Goal: Information Seeking & Learning: Learn about a topic

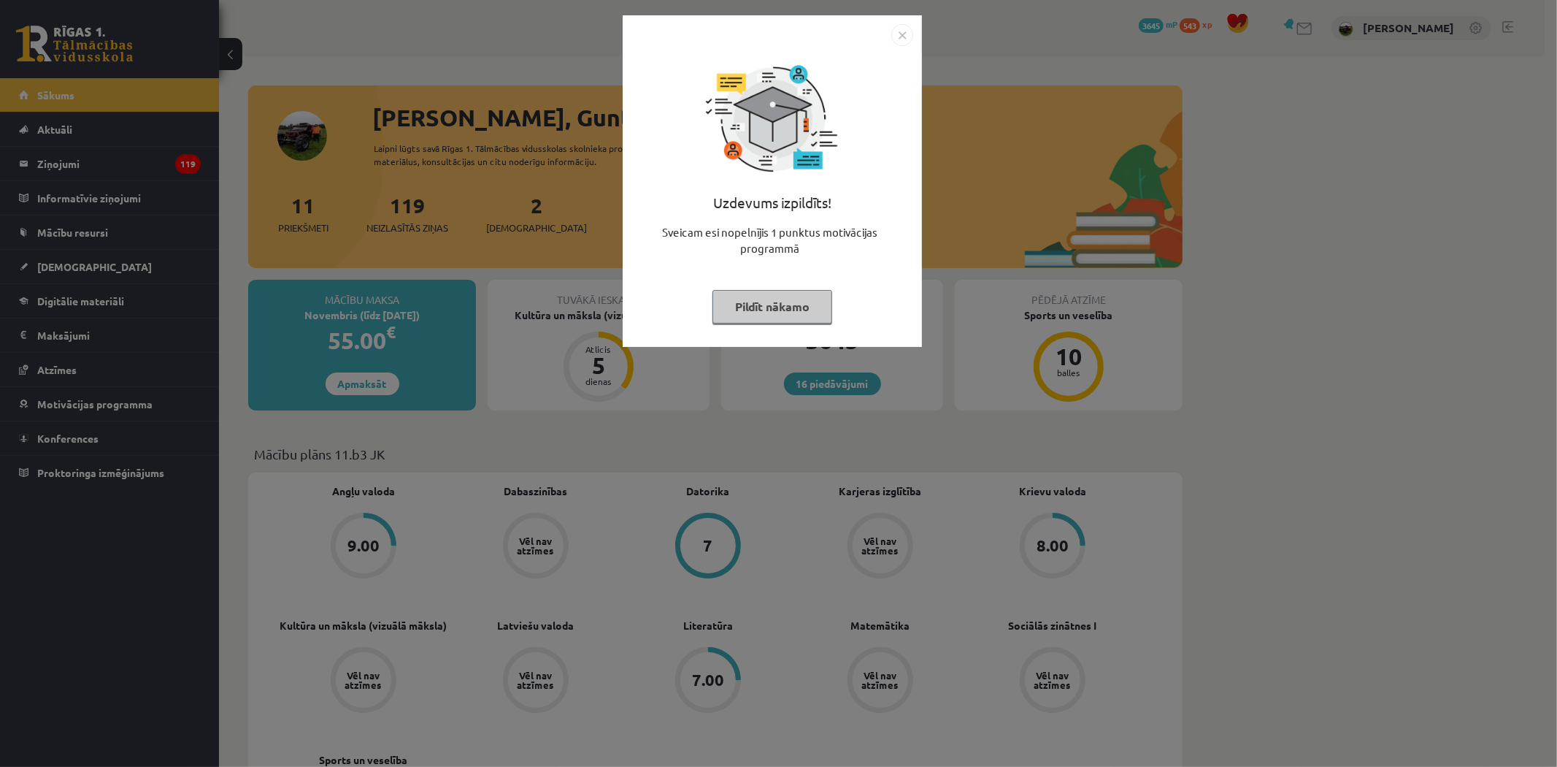
click at [907, 32] on img "Close" at bounding box center [902, 35] width 22 height 22
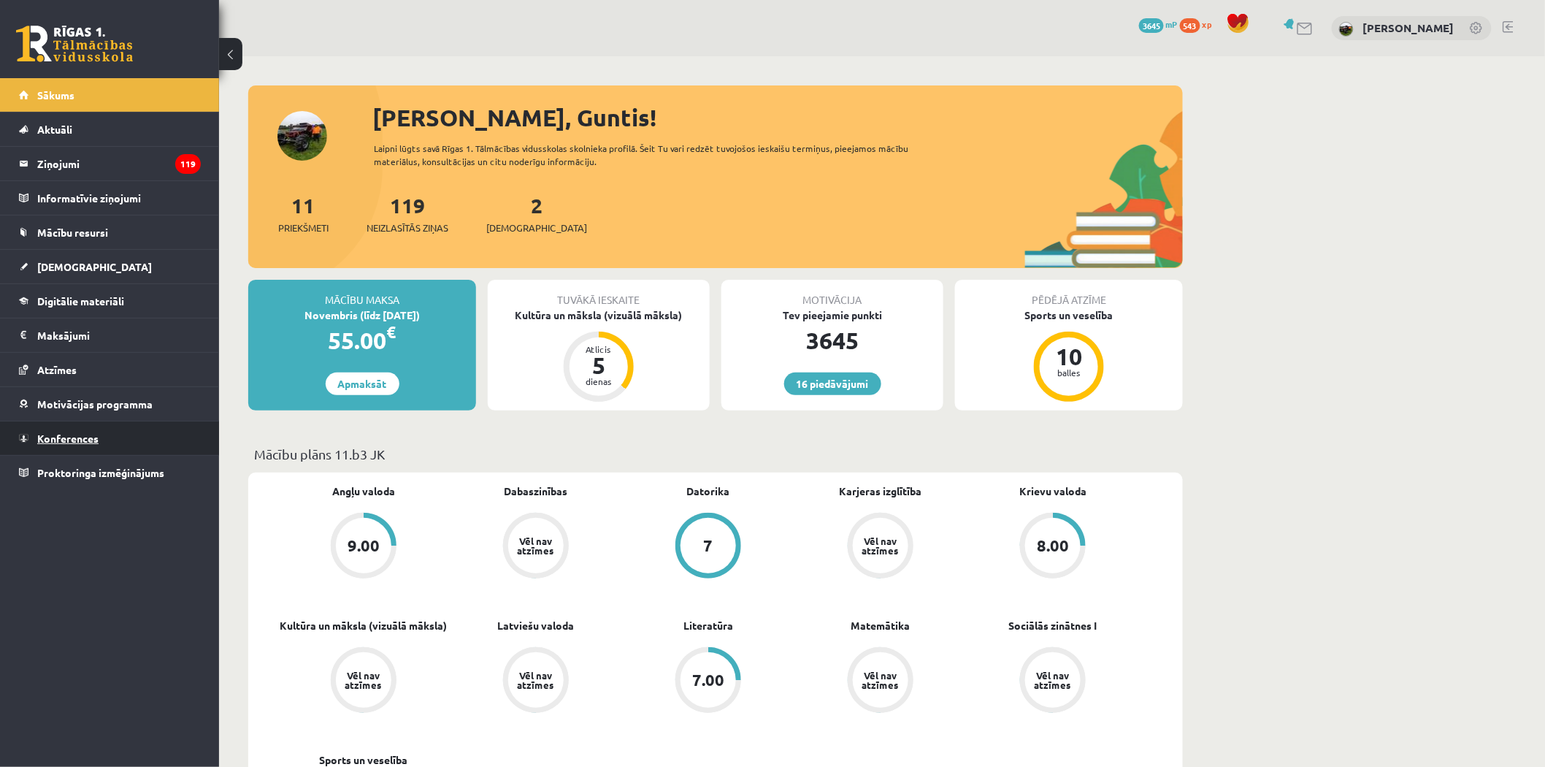
click at [61, 442] on span "Konferences" at bounding box center [67, 437] width 61 height 13
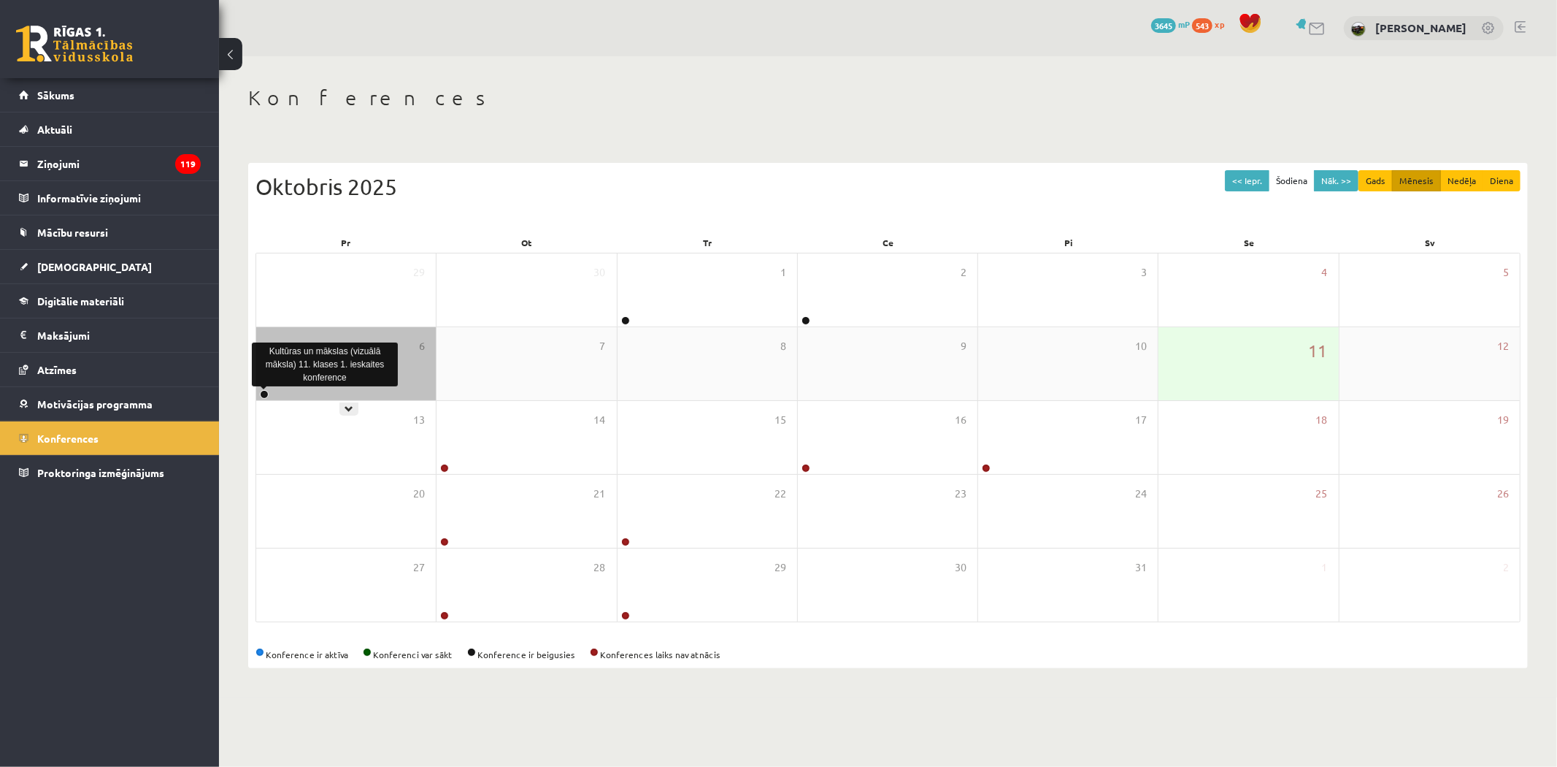
click at [263, 390] on link at bounding box center [264, 394] width 9 height 9
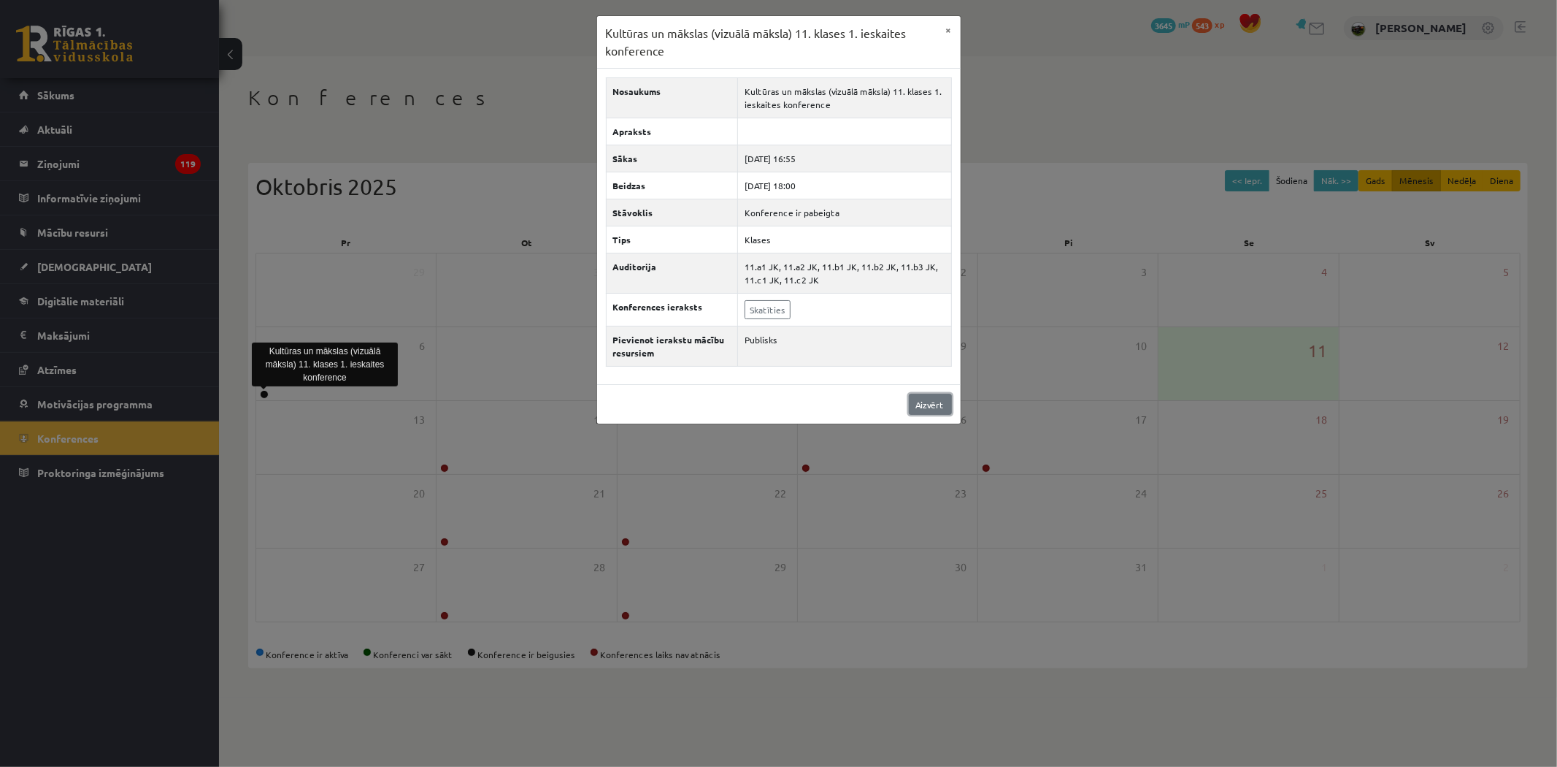
click at [939, 402] on link "Aizvērt" at bounding box center [930, 403] width 43 height 21
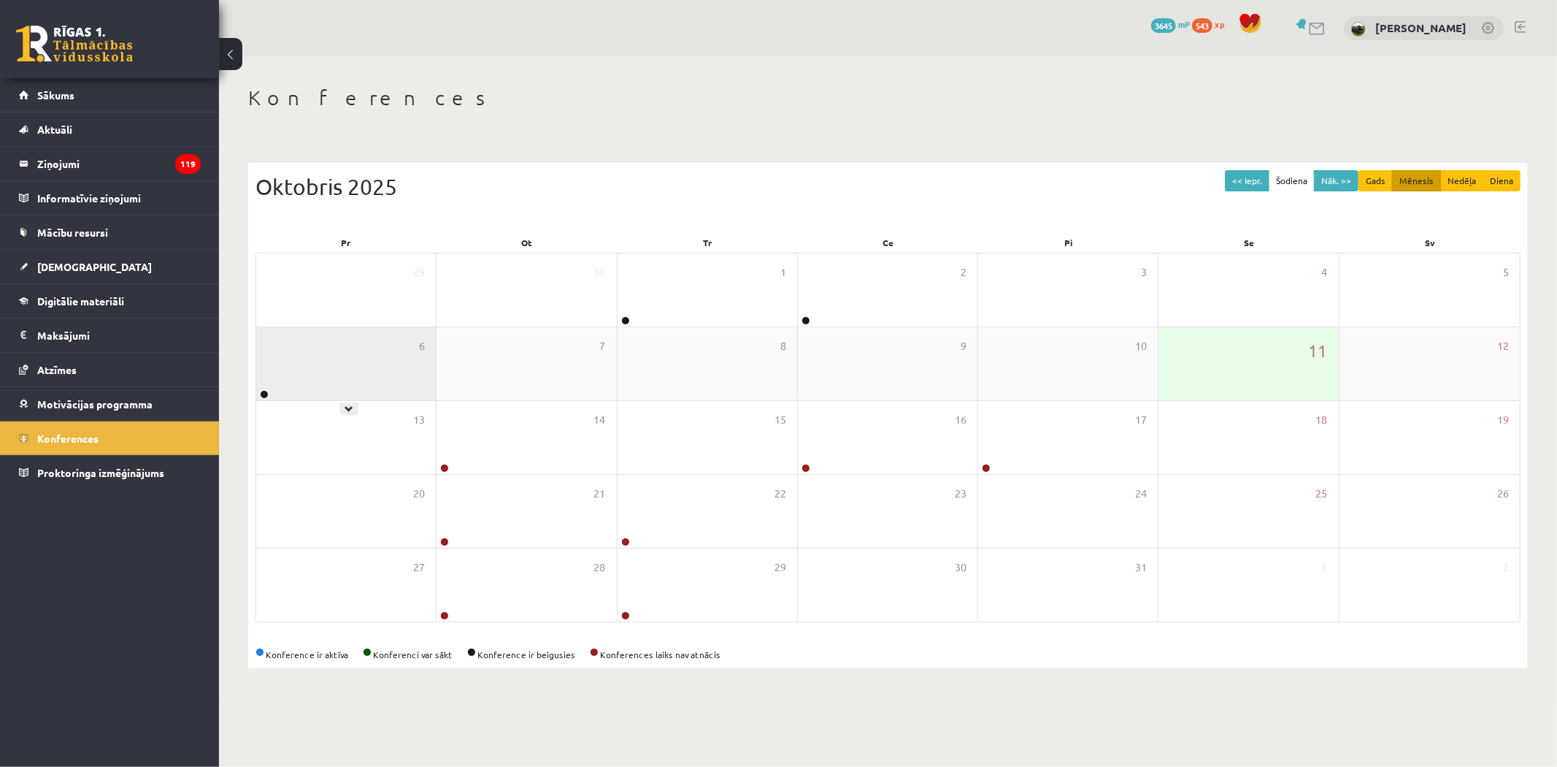
click at [272, 395] on div "6" at bounding box center [346, 363] width 180 height 73
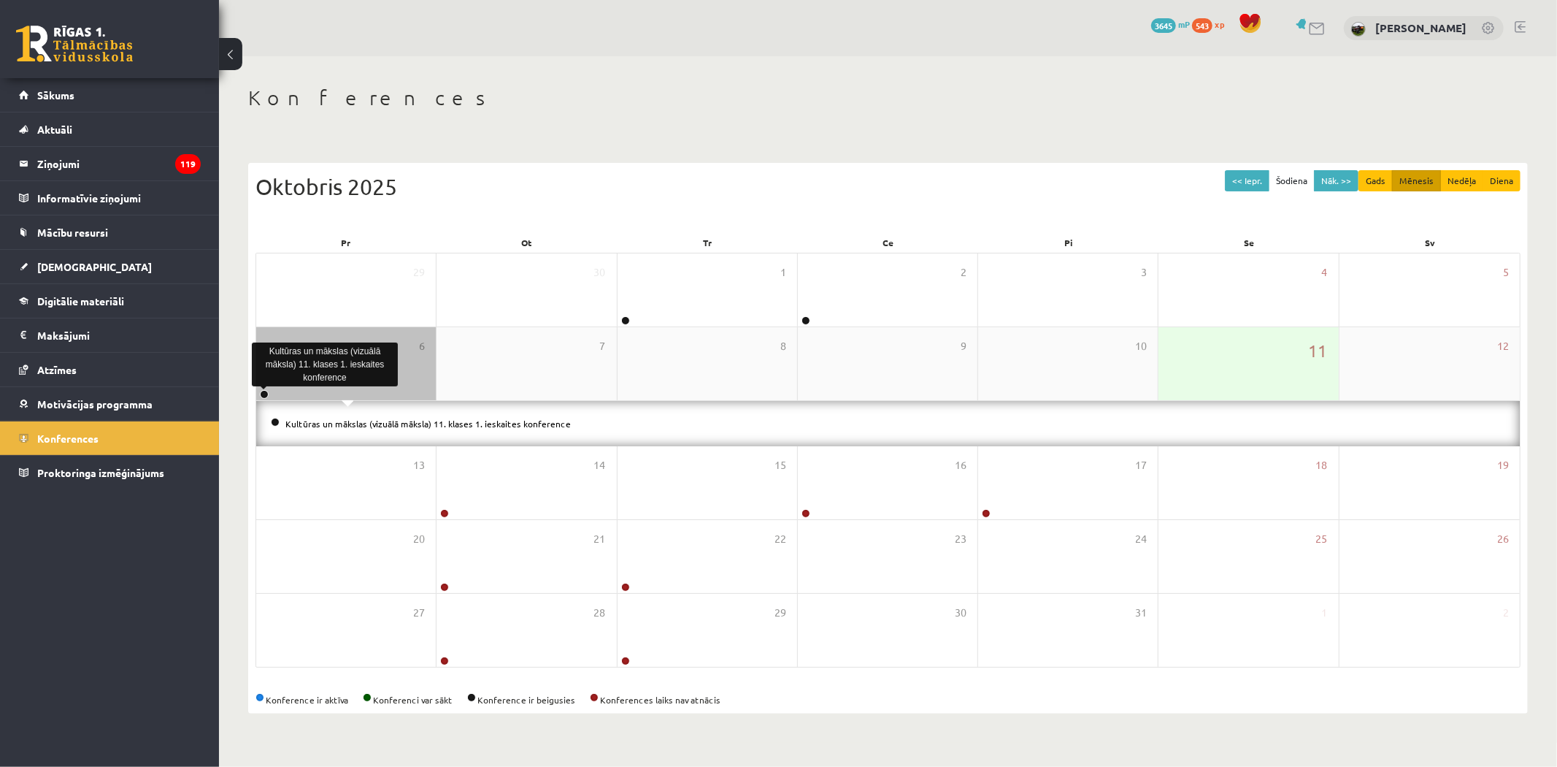
click at [267, 392] on link at bounding box center [264, 394] width 9 height 9
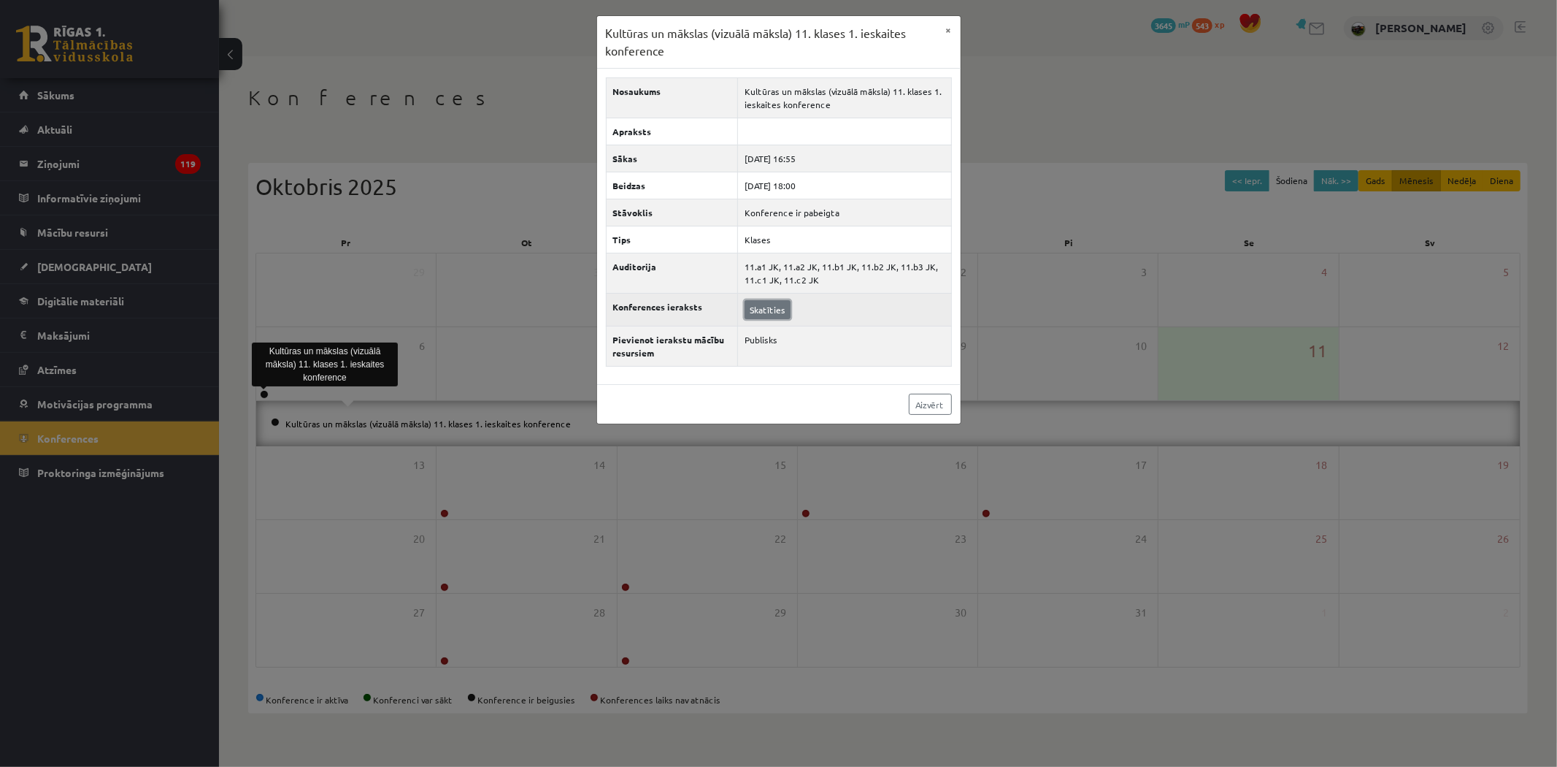
click at [756, 312] on link "Skatīties" at bounding box center [768, 309] width 46 height 19
